Goal: Information Seeking & Learning: Learn about a topic

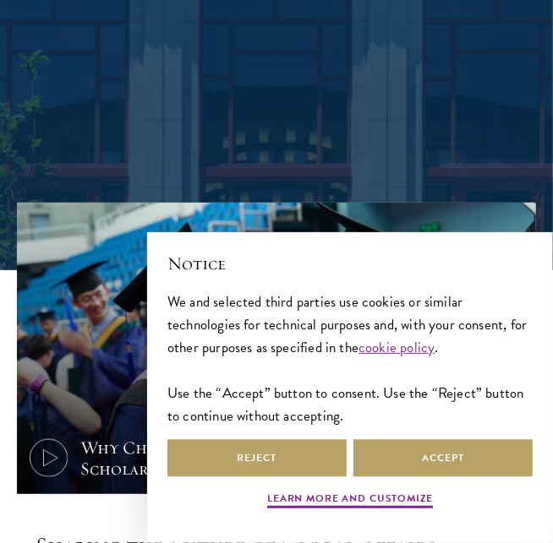
scroll to position [534, 0]
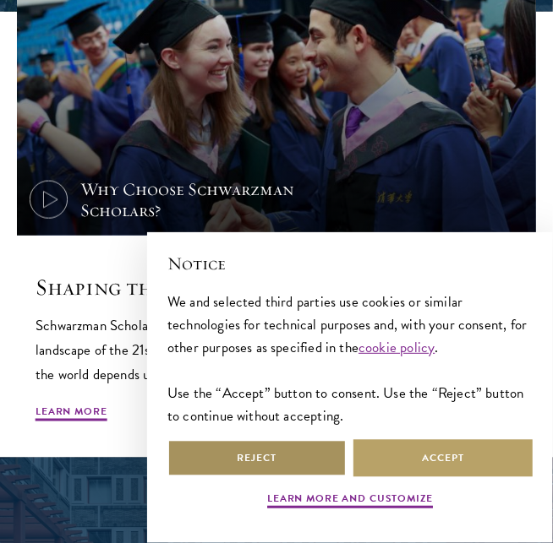
click at [318, 460] on button "Reject" at bounding box center [256, 458] width 179 height 38
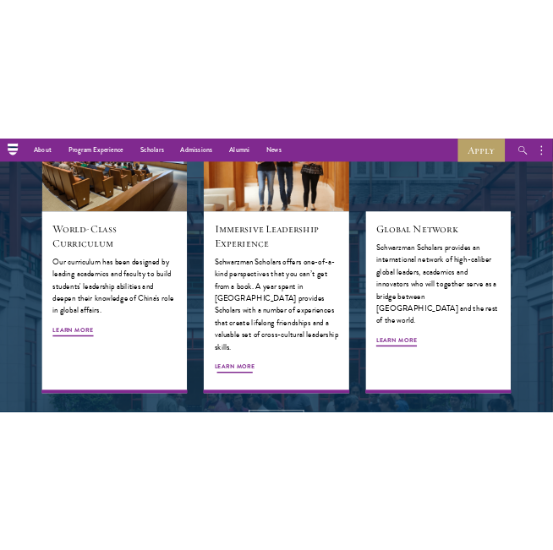
scroll to position [2101, 0]
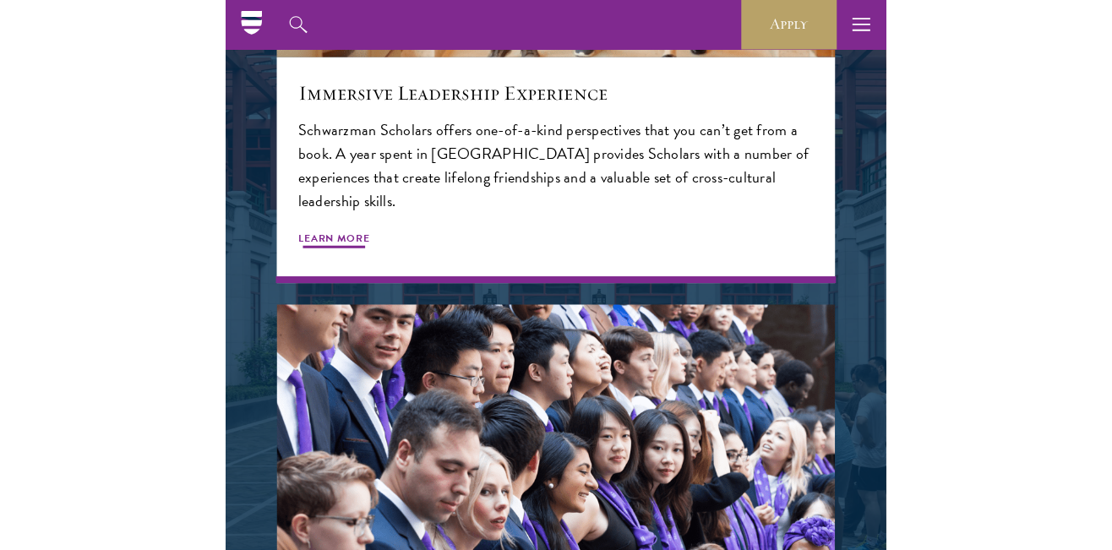
scroll to position [2418, 0]
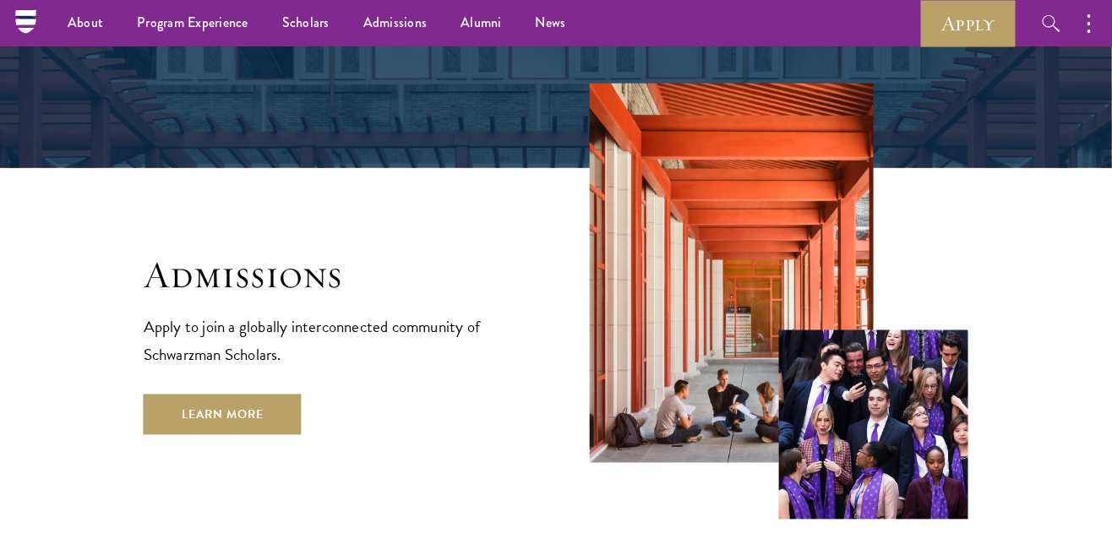
scroll to position [2670, 0]
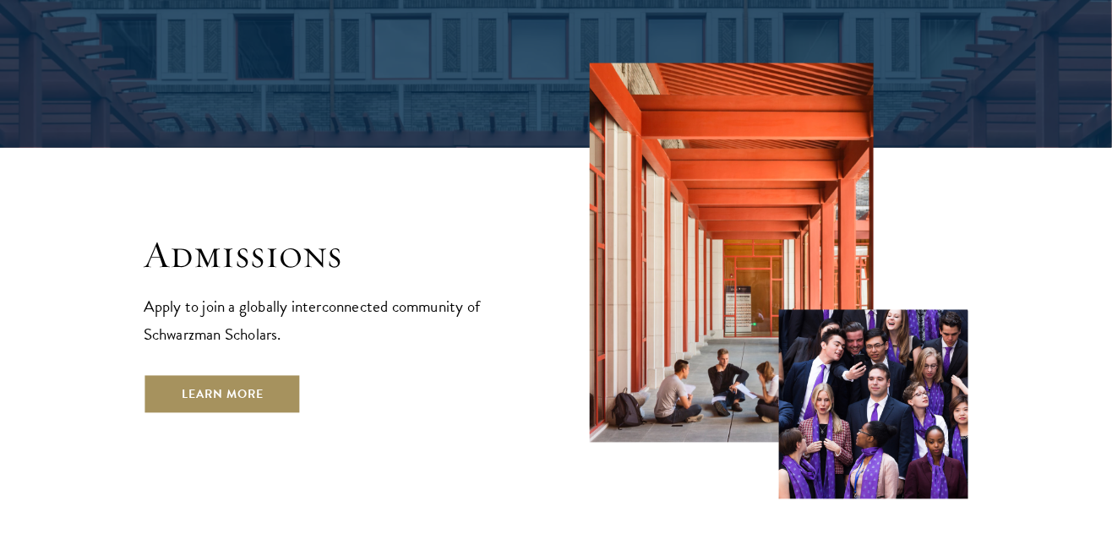
click at [255, 374] on link "Learn More" at bounding box center [223, 394] width 158 height 41
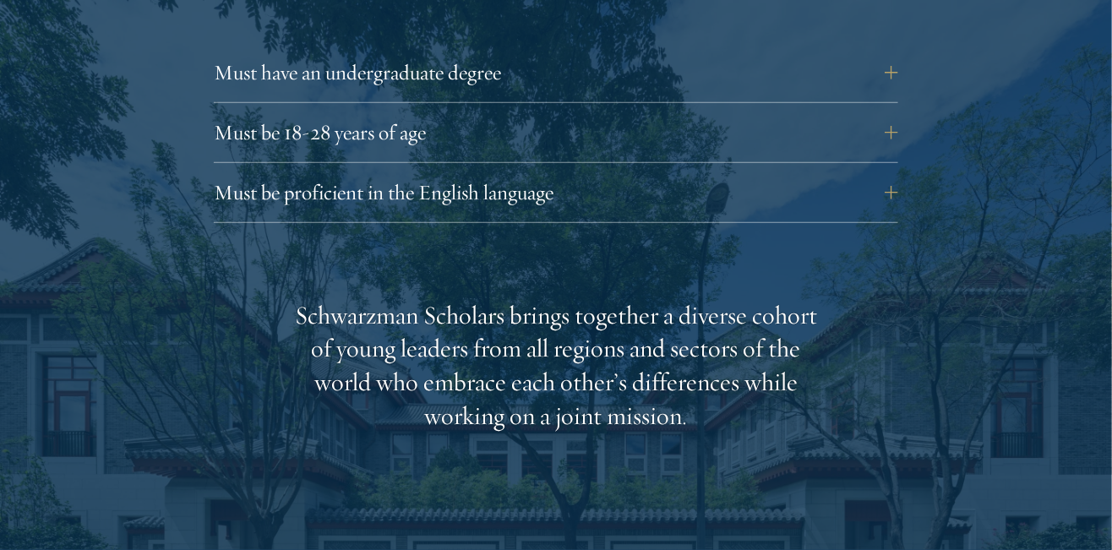
scroll to position [2431, 0]
